Goal: Use online tool/utility: Utilize a website feature to perform a specific function

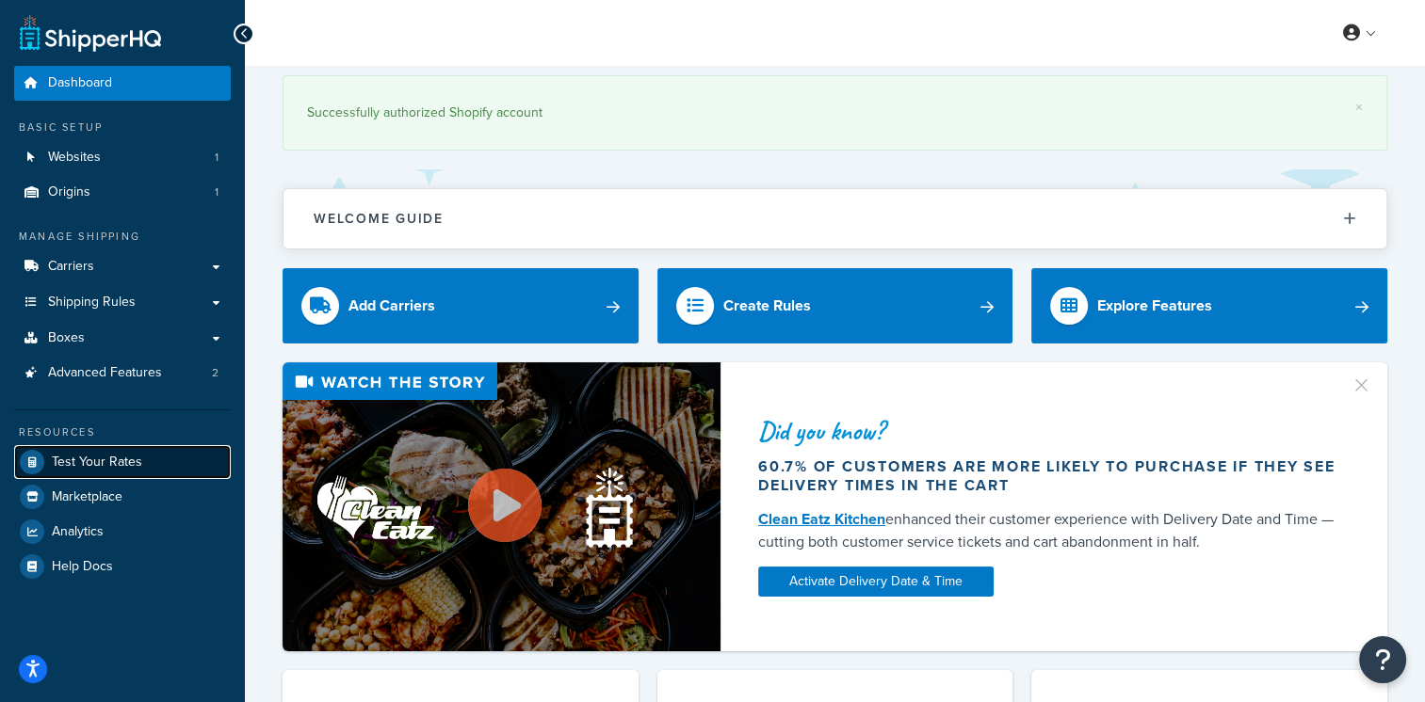
click at [117, 458] on span "Test Your Rates" at bounding box center [97, 463] width 90 height 16
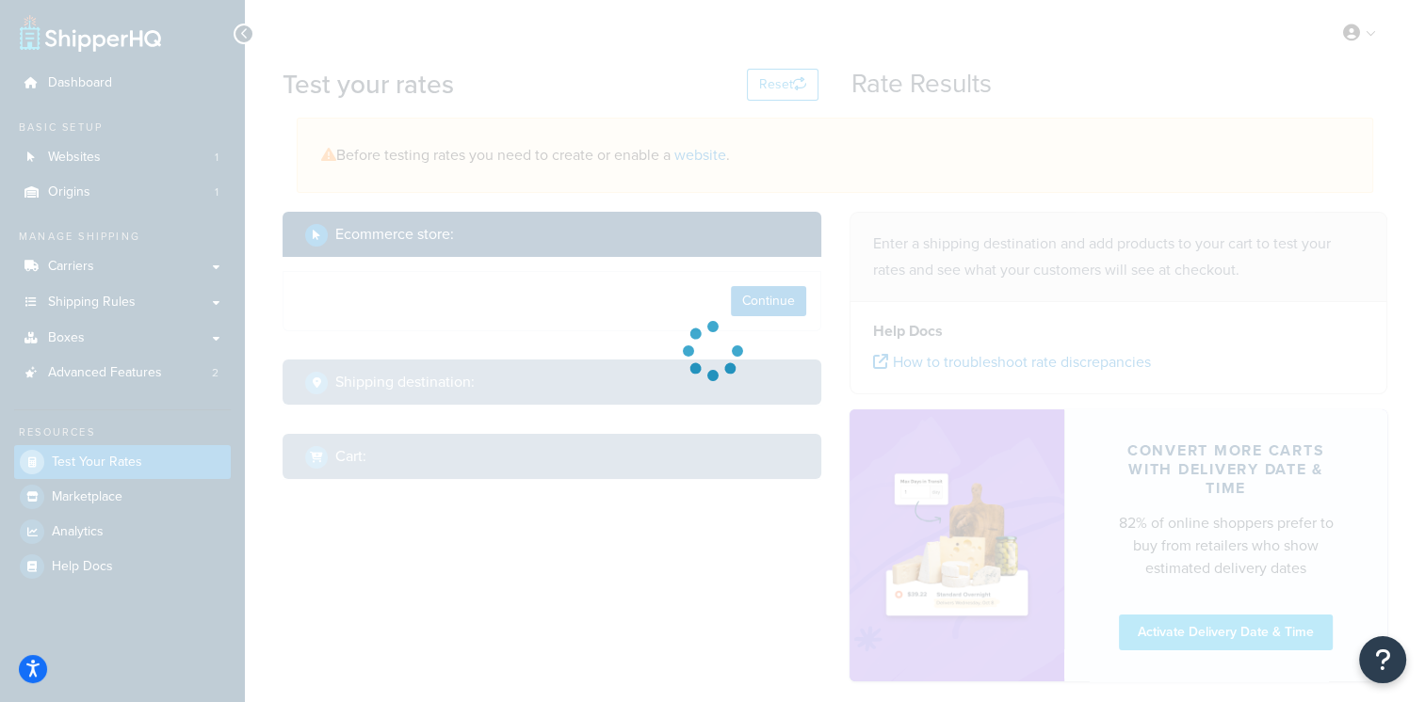
select select "[GEOGRAPHIC_DATA]"
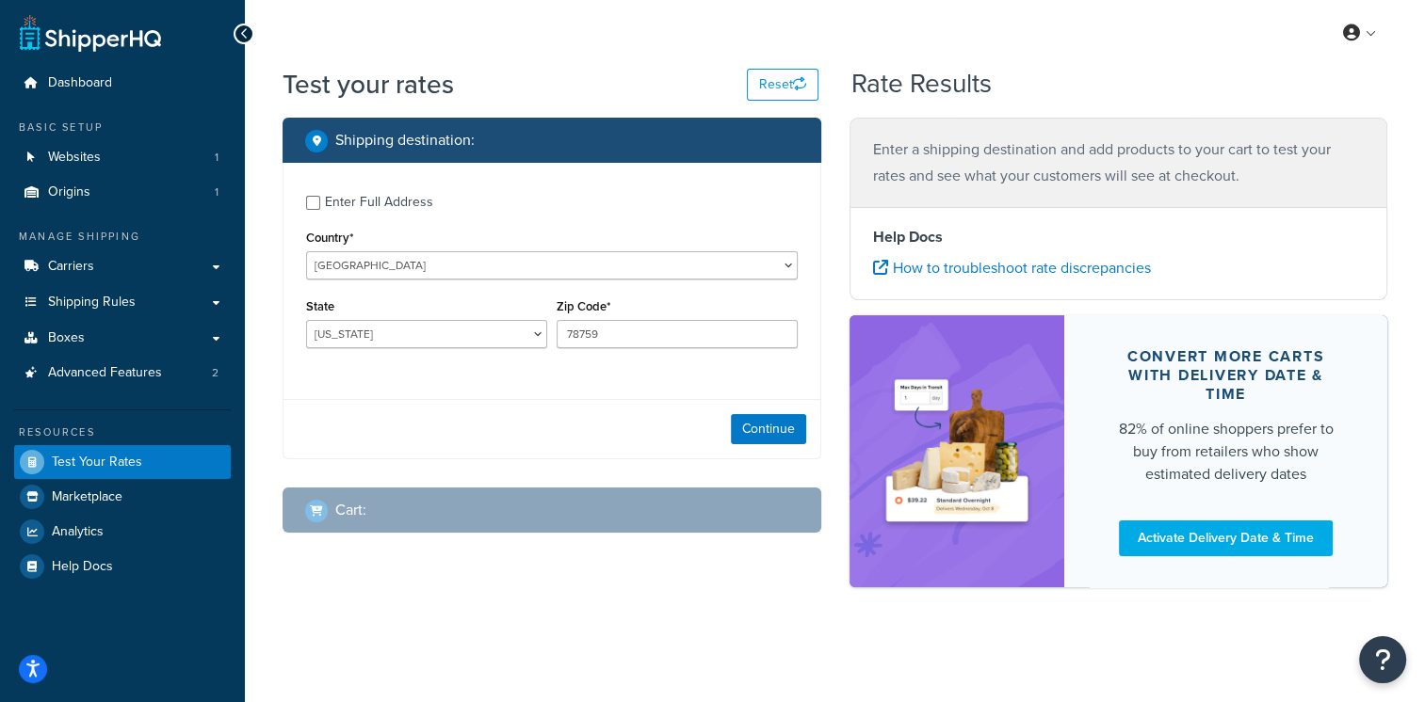
click at [789, 281] on div "Enter Full Address Country* [GEOGRAPHIC_DATA] [GEOGRAPHIC_DATA] [GEOGRAPHIC_DAT…" at bounding box center [551, 274] width 537 height 222
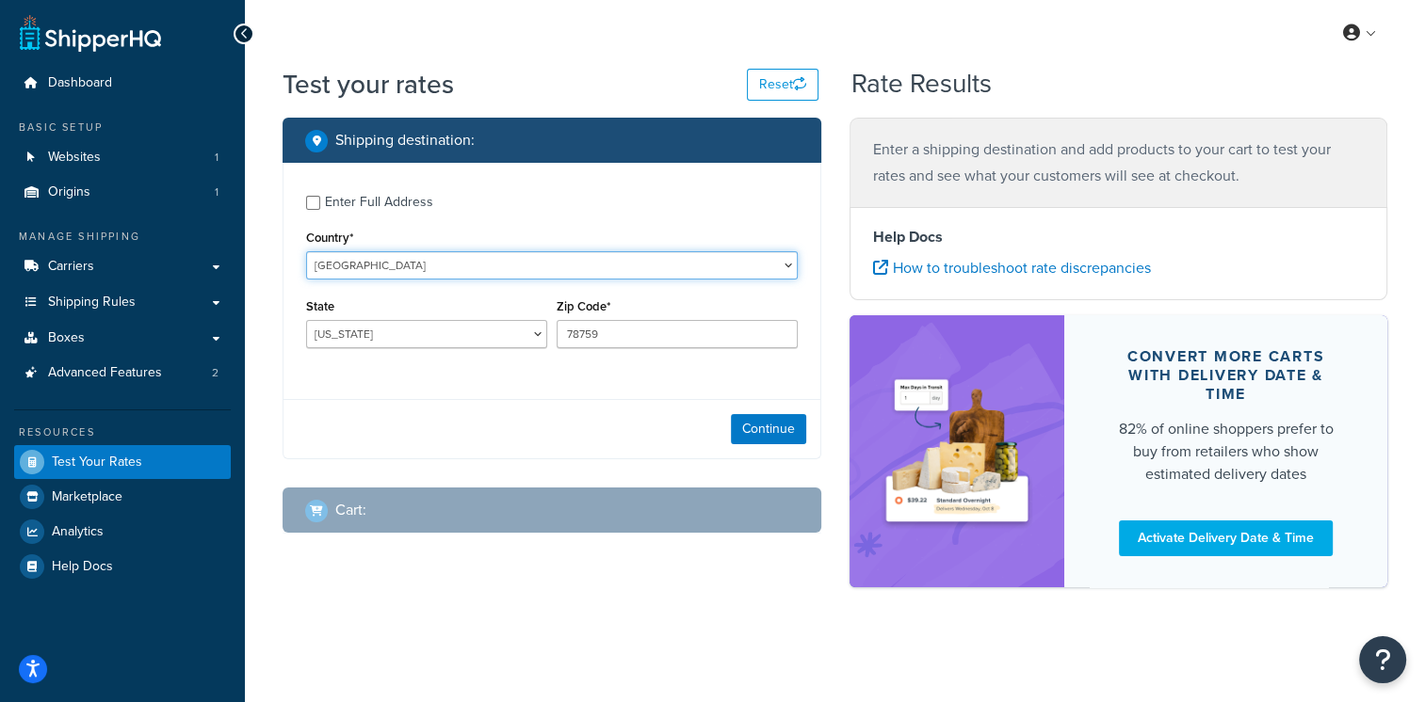
click at [782, 268] on select "[GEOGRAPHIC_DATA] [GEOGRAPHIC_DATA] [GEOGRAPHIC_DATA] [GEOGRAPHIC_DATA] [GEOGRA…" at bounding box center [552, 265] width 492 height 28
select select "IT"
click at [306, 251] on select "[GEOGRAPHIC_DATA] [GEOGRAPHIC_DATA] [GEOGRAPHIC_DATA] [GEOGRAPHIC_DATA] [GEOGRA…" at bounding box center [552, 265] width 492 height 28
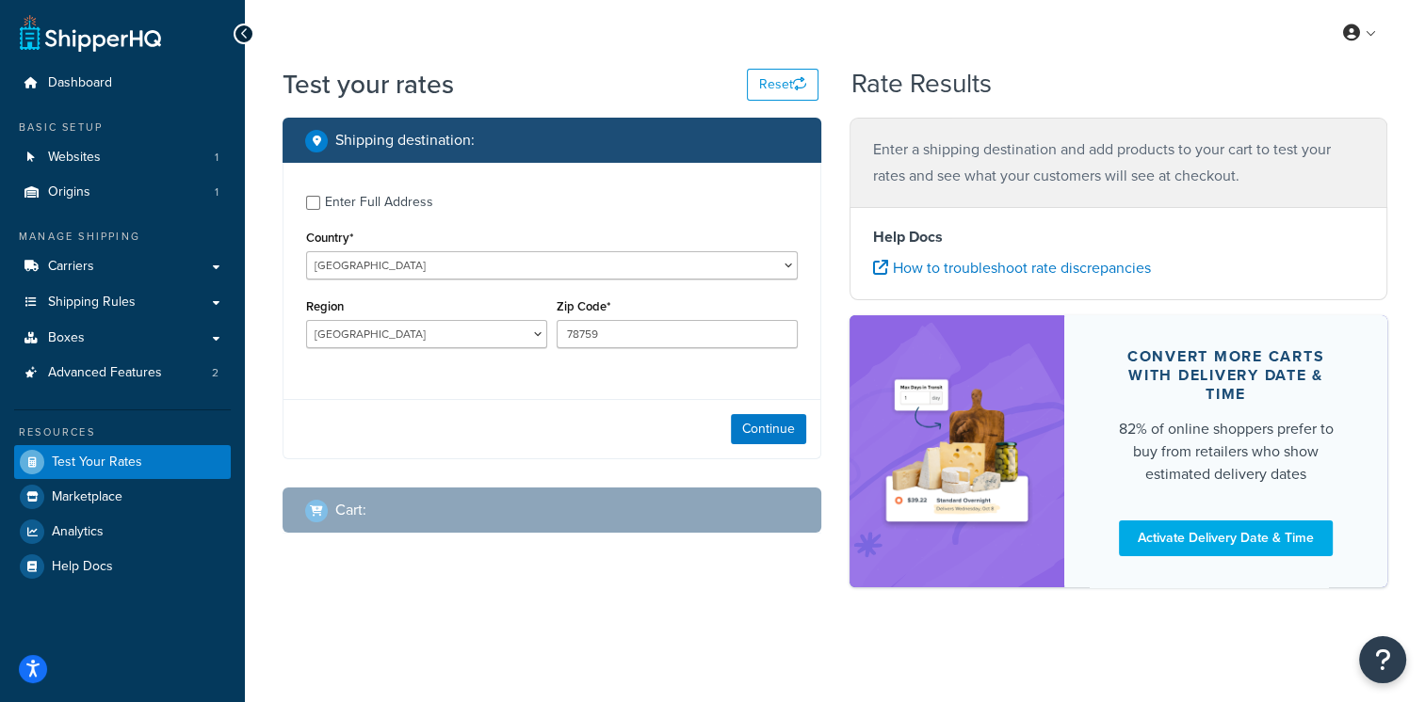
click at [524, 318] on div "Region [GEOGRAPHIC_DATA] [GEOGRAPHIC_DATA] [GEOGRAPHIC_DATA] [GEOGRAPHIC_DATA] …" at bounding box center [426, 321] width 241 height 55
click at [529, 331] on select "[GEOGRAPHIC_DATA] [GEOGRAPHIC_DATA] [GEOGRAPHIC_DATA] [GEOGRAPHIC_DATA] [GEOGRA…" at bounding box center [426, 334] width 241 height 28
select select "SI"
click at [306, 320] on select "[GEOGRAPHIC_DATA] [GEOGRAPHIC_DATA] [GEOGRAPHIC_DATA] [GEOGRAPHIC_DATA] [GEOGRA…" at bounding box center [426, 334] width 241 height 28
click at [573, 335] on input "78759" at bounding box center [677, 334] width 241 height 28
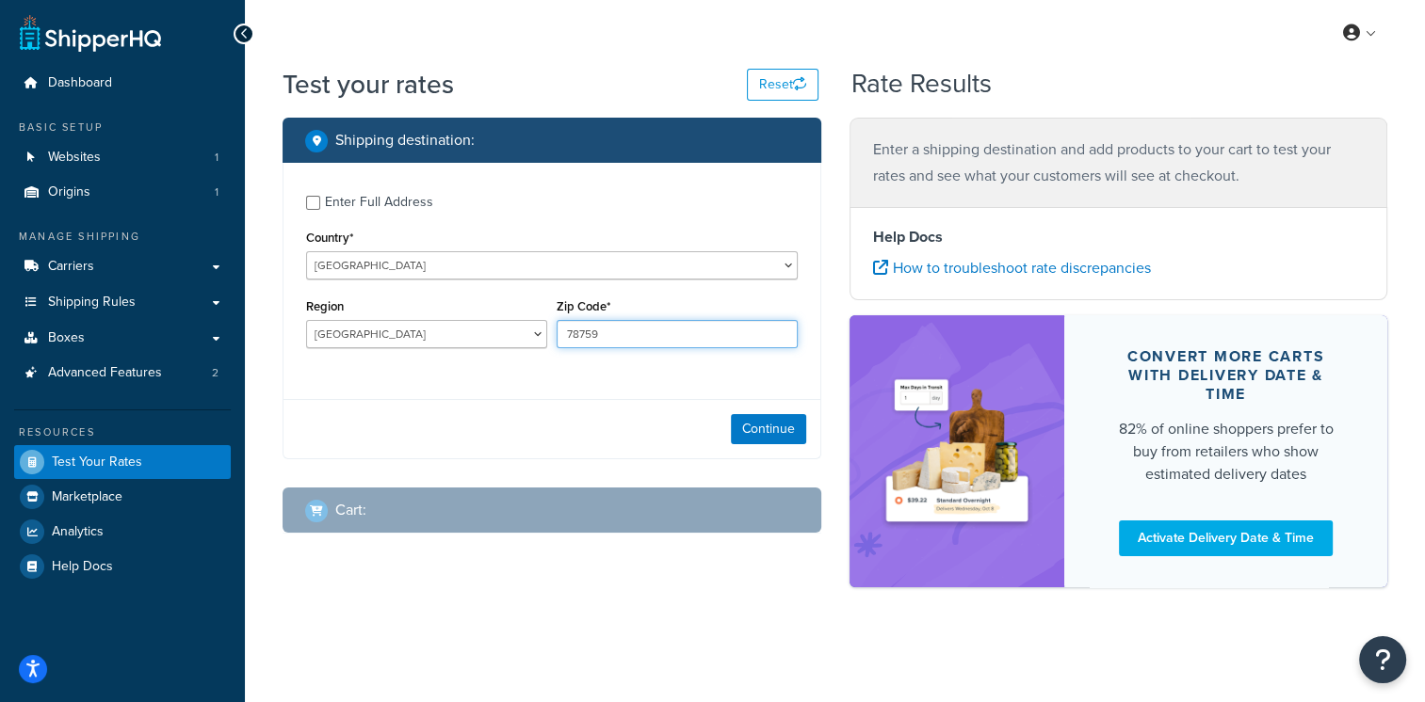
click at [573, 335] on input "78759" at bounding box center [677, 334] width 241 height 28
paste input "53012"
type input "53012"
click at [764, 442] on button "Continue" at bounding box center [768, 429] width 75 height 30
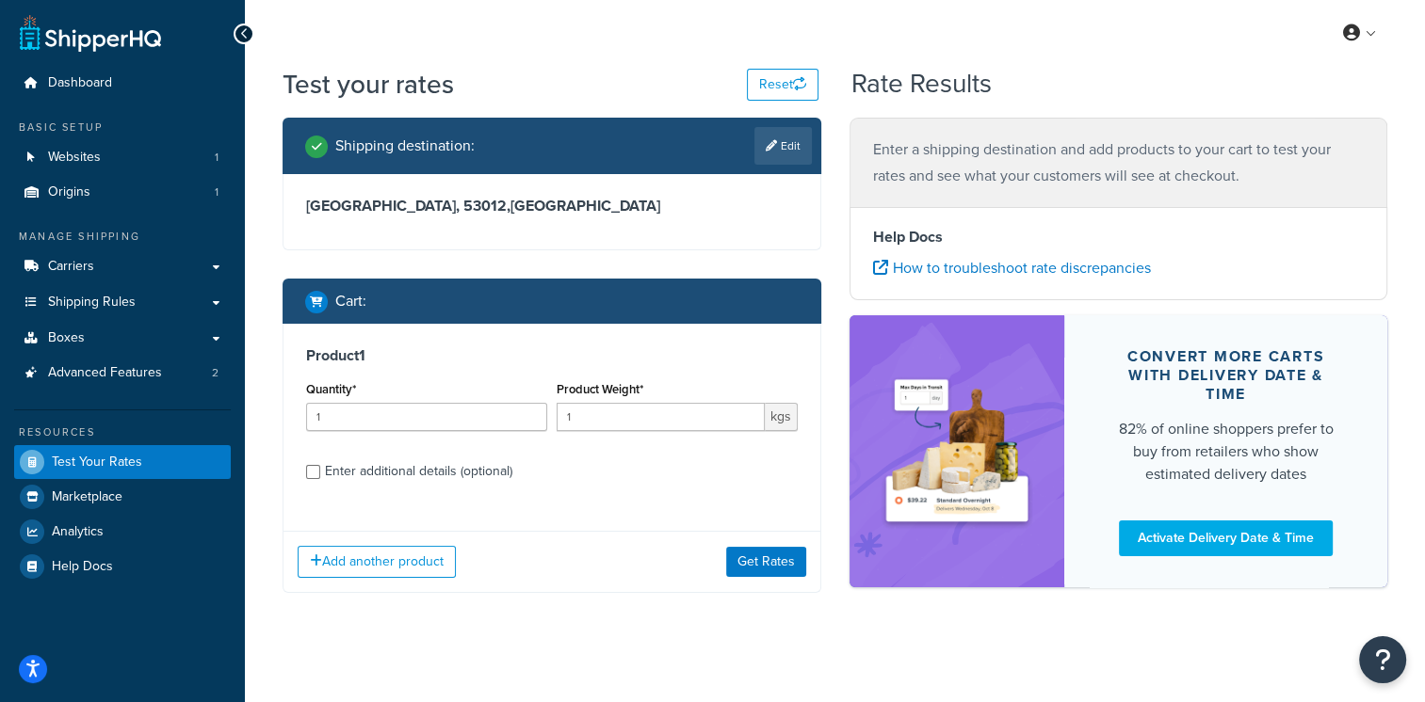
click at [546, 633] on div "Test your rates Reset Rate Results Shipping destination : Edit [GEOGRAPHIC_DATA…" at bounding box center [835, 367] width 1180 height 603
click at [591, 410] on input "1" at bounding box center [661, 417] width 208 height 28
type input "1"
type input "0.1"
click at [318, 467] on input "Enter additional details (optional)" at bounding box center [313, 472] width 14 height 14
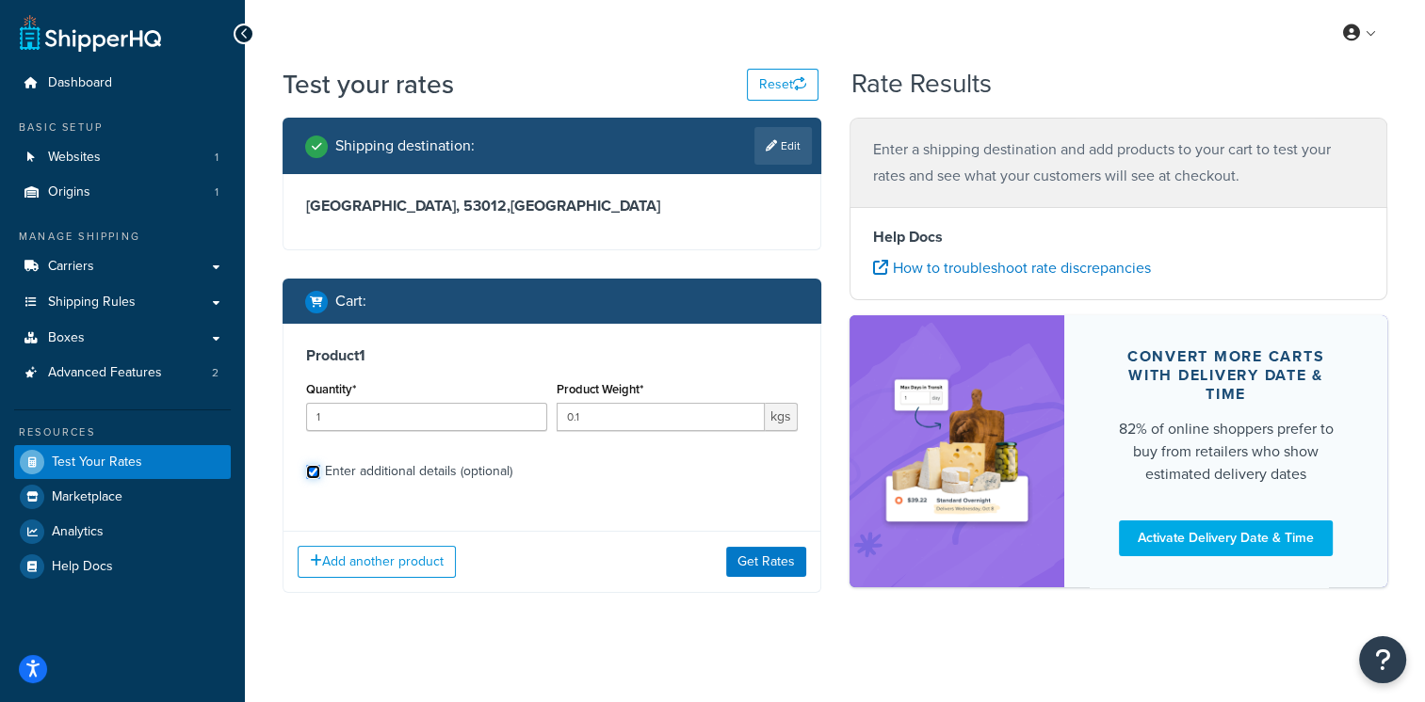
checkbox input "true"
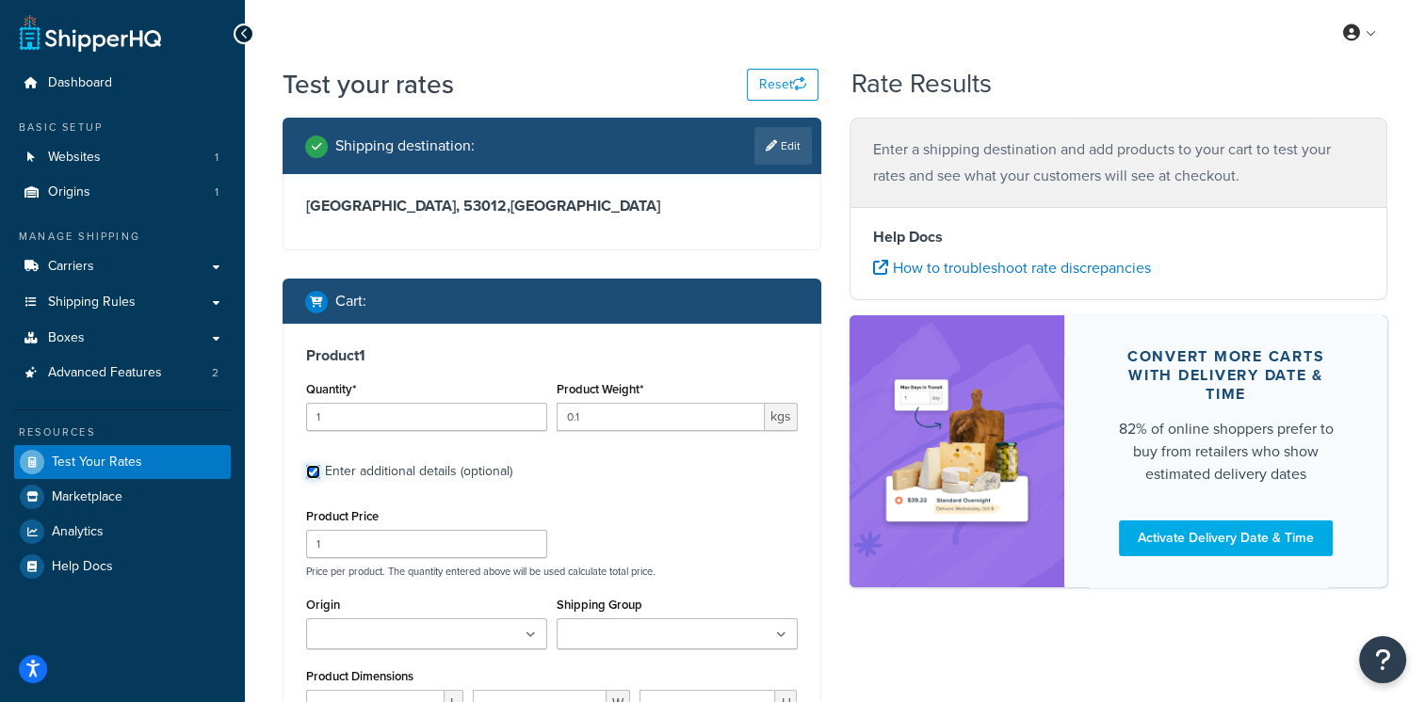
scroll to position [139, 0]
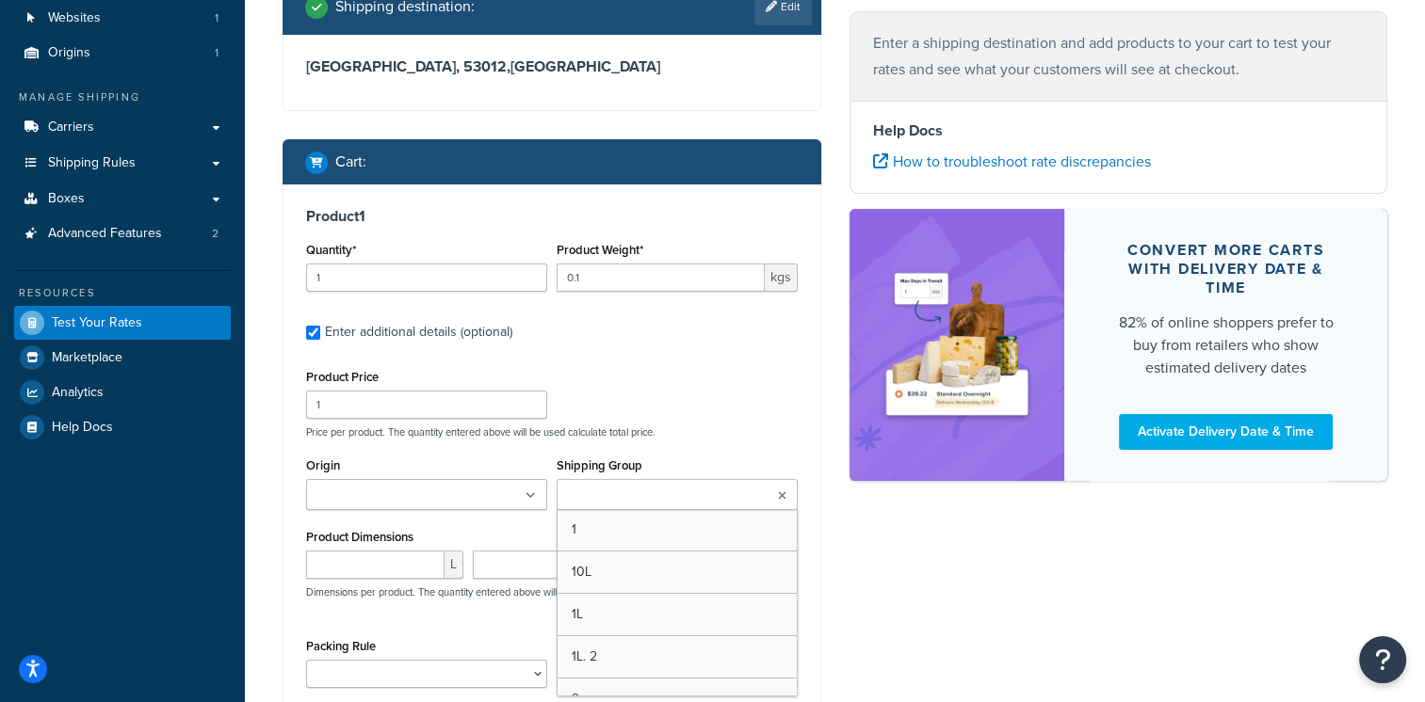
click at [752, 504] on ul at bounding box center [677, 494] width 241 height 31
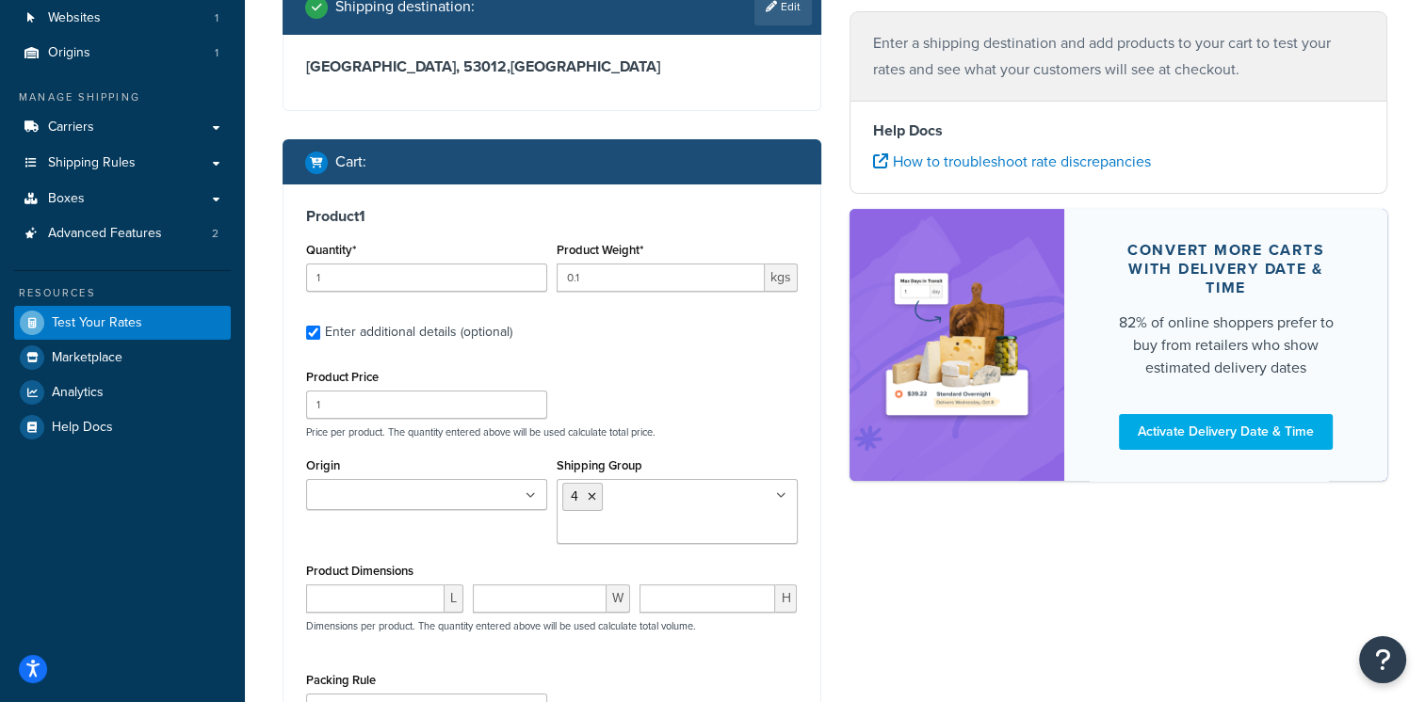
click at [1051, 512] on div "Shipping destination : Edit [GEOGRAPHIC_DATA], 53012 , [GEOGRAPHIC_DATA] Cart :…" at bounding box center [834, 420] width 1133 height 885
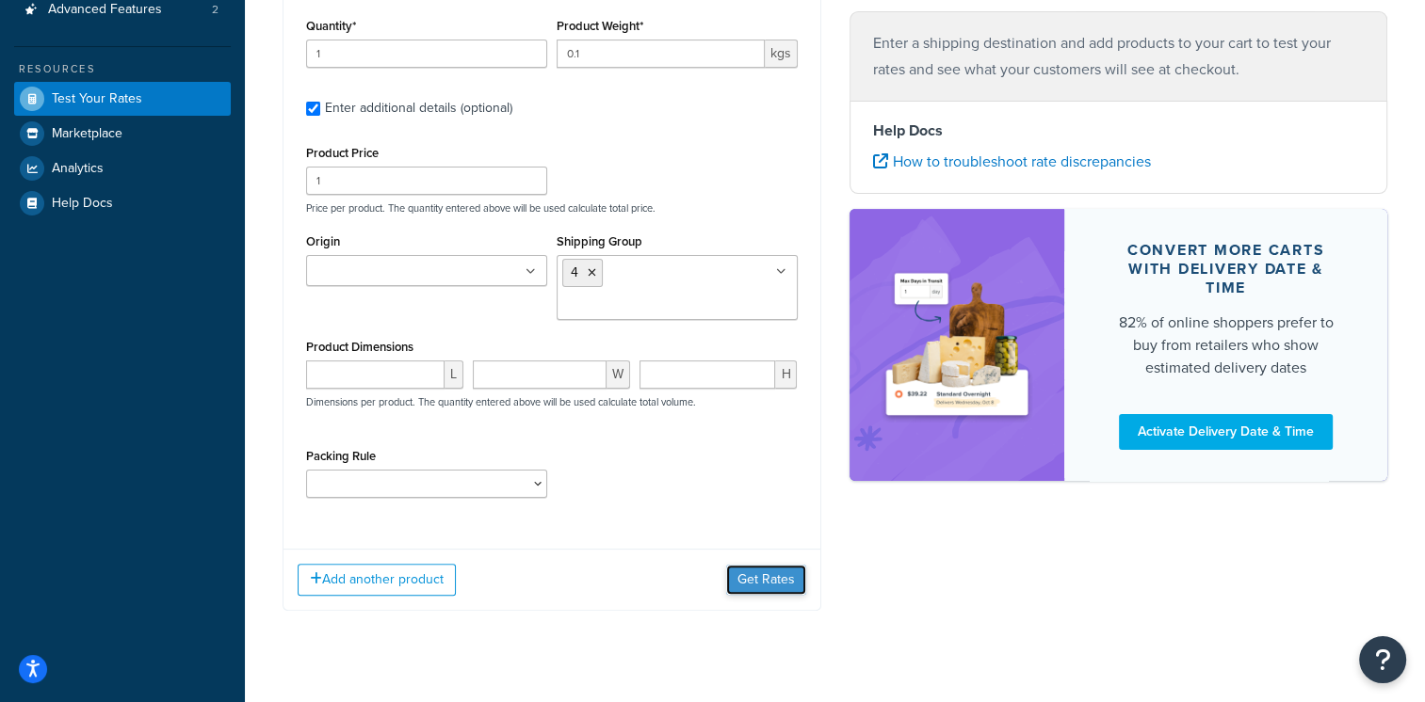
click at [765, 565] on button "Get Rates" at bounding box center [766, 580] width 80 height 30
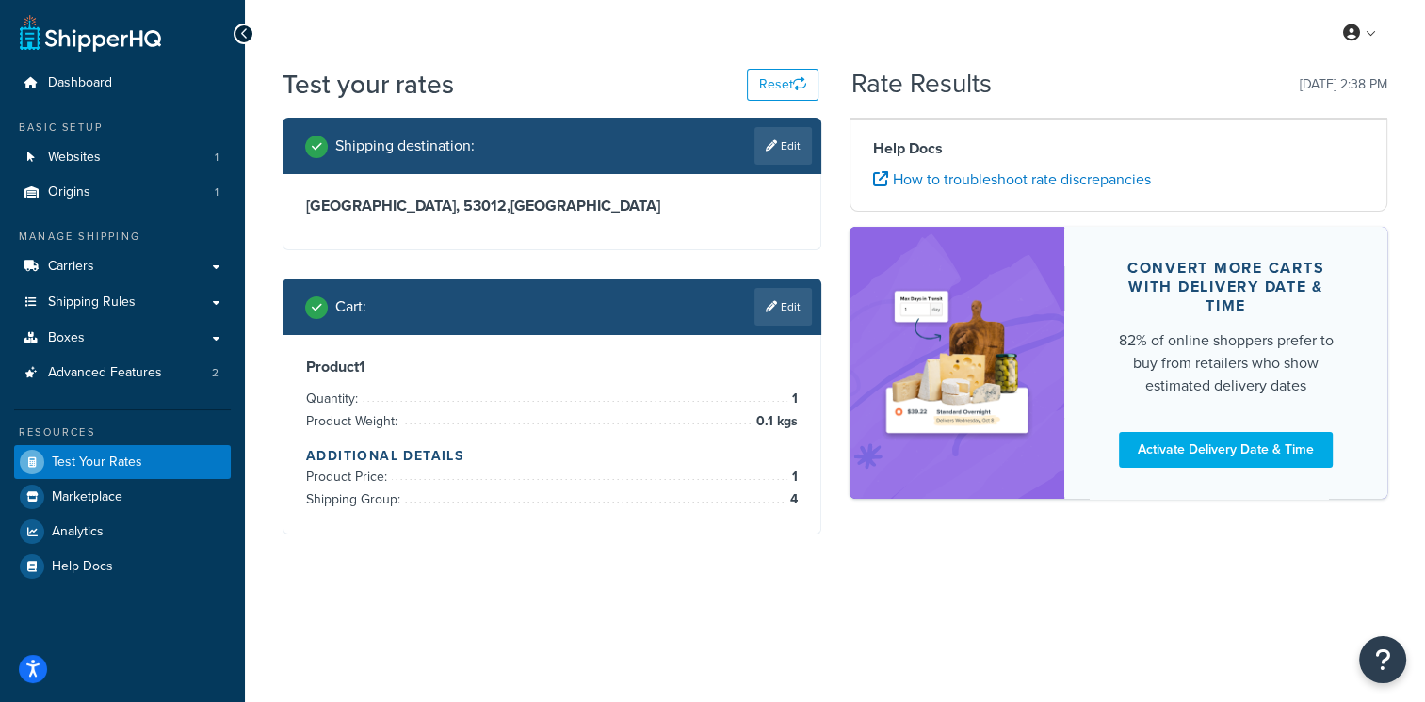
scroll to position [0, 0]
